Goal: Task Accomplishment & Management: Manage account settings

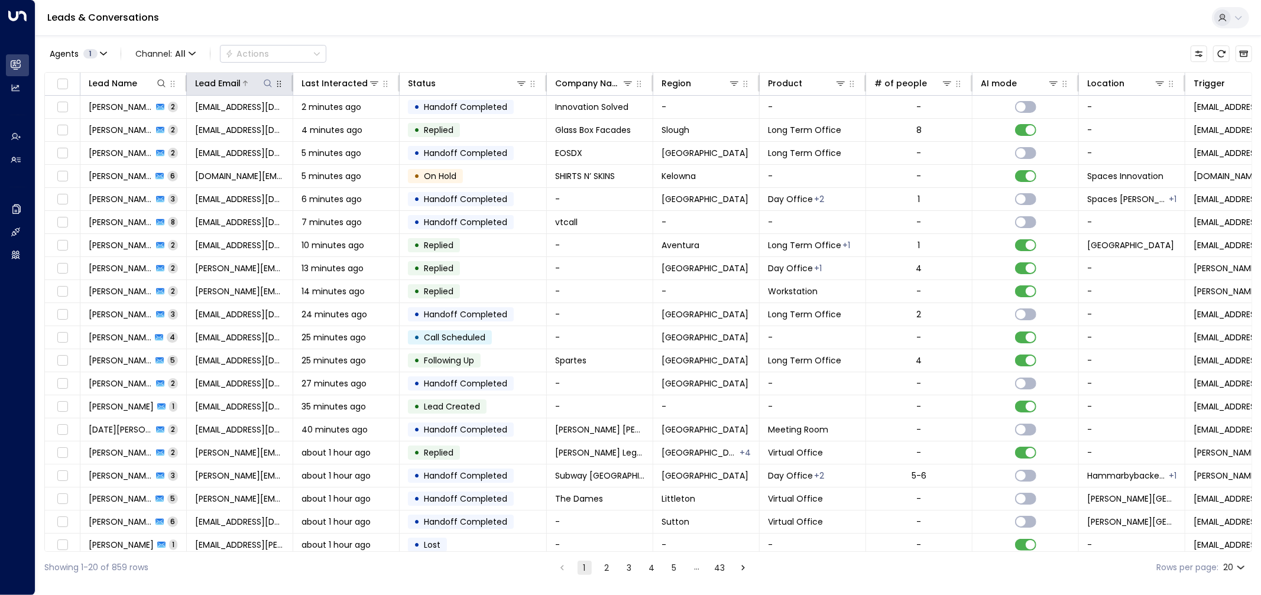
click at [270, 84] on icon at bounding box center [268, 83] width 8 height 8
type input "**********"
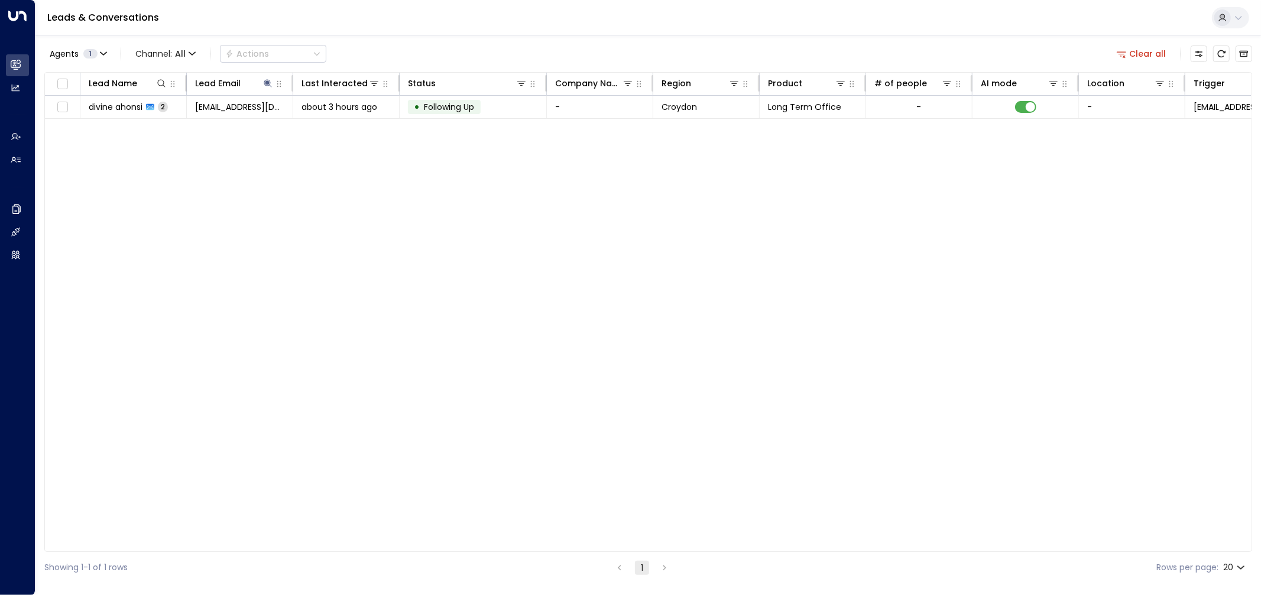
click at [440, 42] on div "Agents 1 Channel: All Actions Clear all" at bounding box center [648, 53] width 1208 height 25
click at [133, 109] on span "divine ahonsi" at bounding box center [116, 107] width 54 height 12
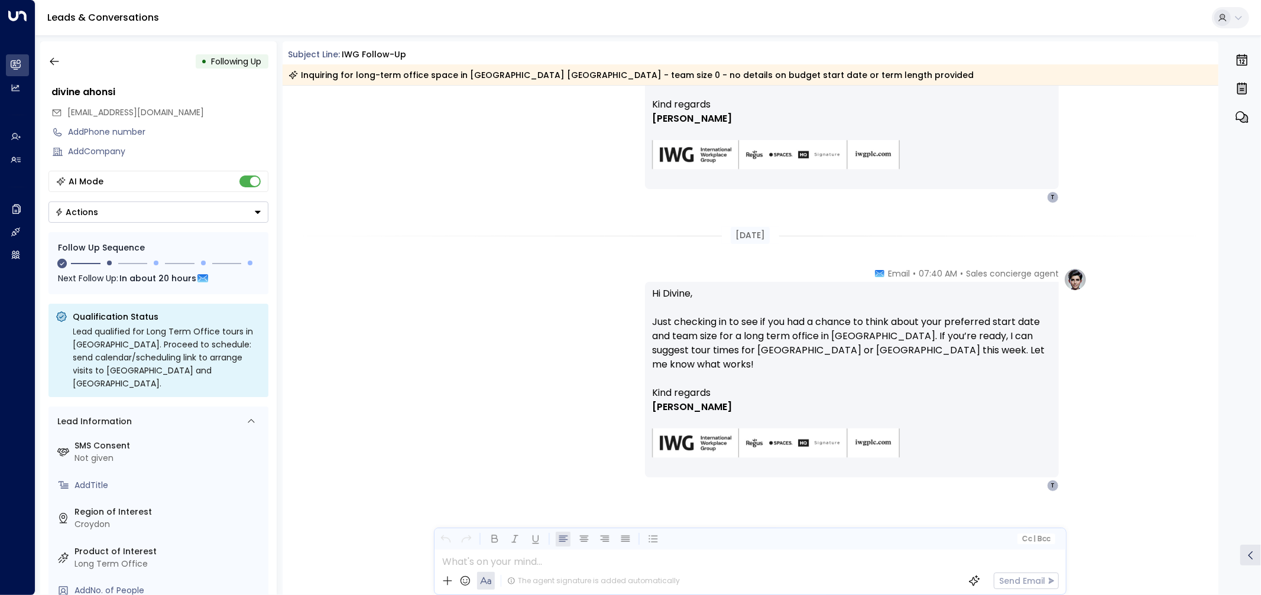
scroll to position [577, 0]
click at [541, 440] on div "Sales concierge agent • 07:40 AM • Email Hi Divine, Just checking in to see if …" at bounding box center [750, 380] width 674 height 224
click at [258, 368] on div "Lead qualified for Long Term Office tours in [GEOGRAPHIC_DATA]. Proceed to sche…" at bounding box center [167, 357] width 188 height 65
click at [245, 364] on div "Lead qualified for Long Term Office tours in [GEOGRAPHIC_DATA]. Proceed to sche…" at bounding box center [167, 357] width 188 height 65
click at [565, 411] on div "Sales concierge agent • 07:40 AM • Email Hi Divine, Just checking in to see if …" at bounding box center [750, 380] width 674 height 224
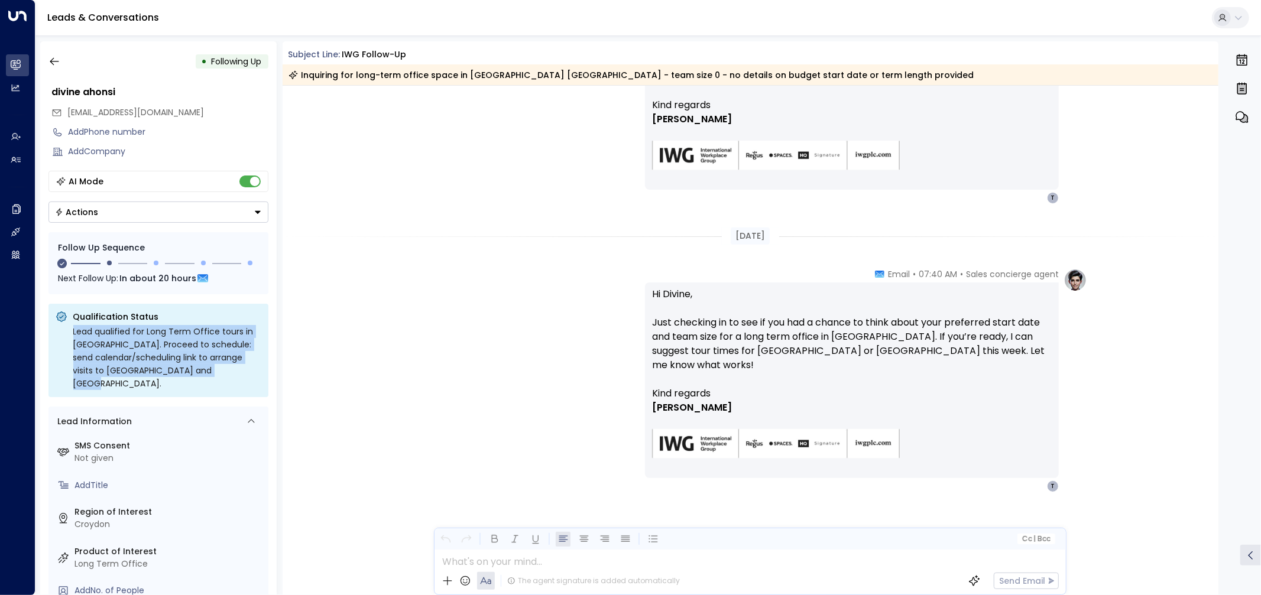
drag, startPoint x: 73, startPoint y: 333, endPoint x: 249, endPoint y: 375, distance: 181.2
click at [249, 375] on div "Lead qualified for Long Term Office tours in [GEOGRAPHIC_DATA]. Proceed to sche…" at bounding box center [167, 357] width 188 height 65
